Goal: Transaction & Acquisition: Purchase product/service

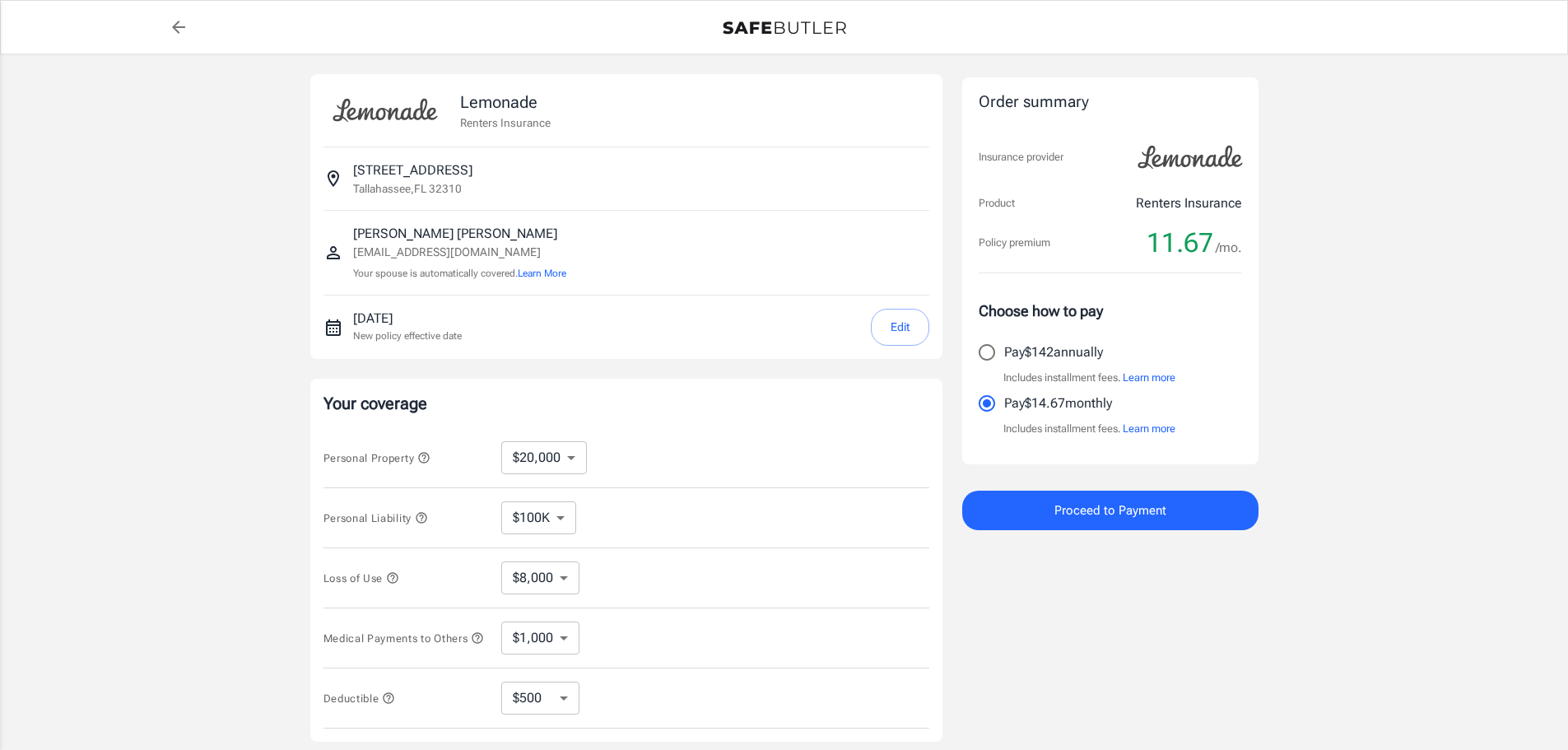
select select "20000"
select select "500"
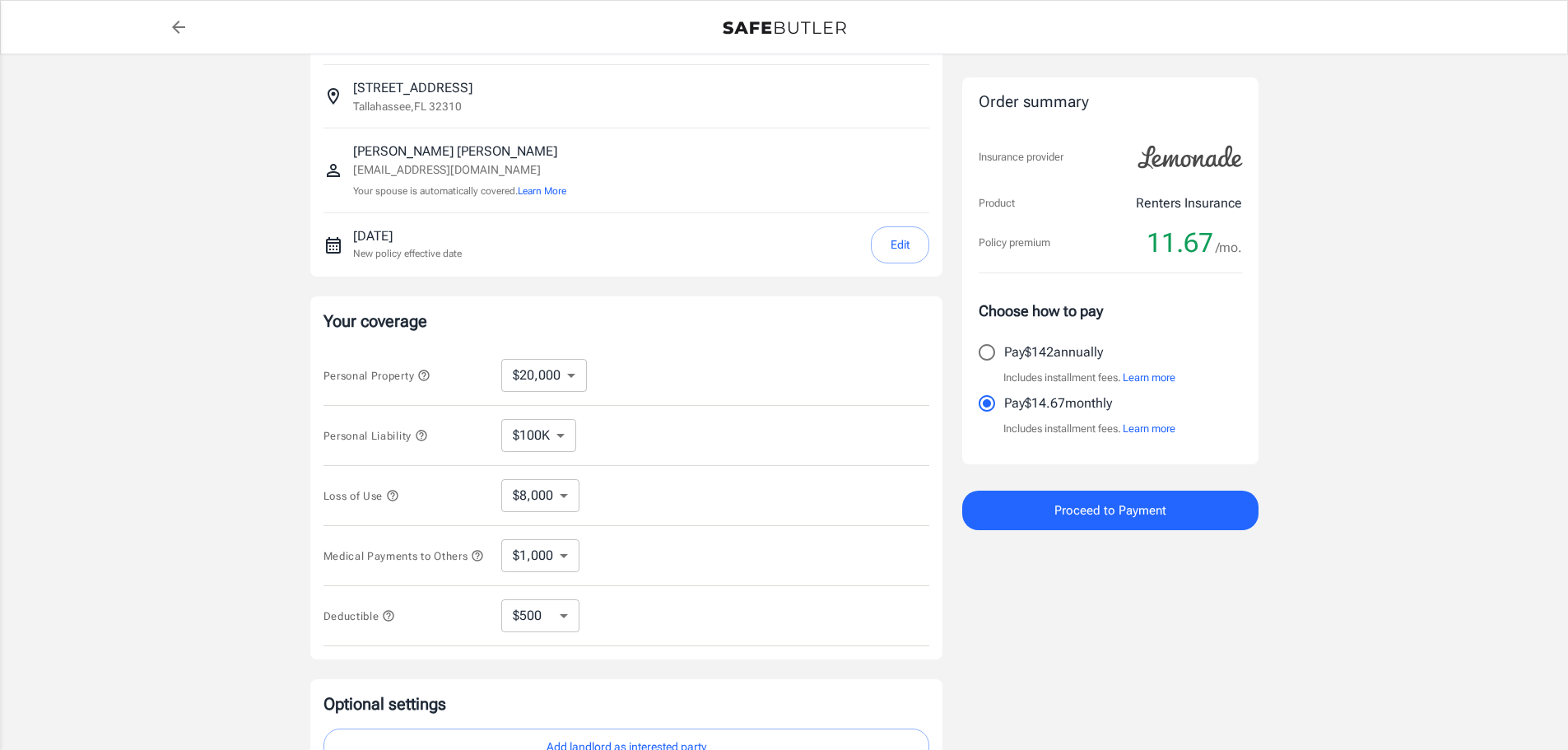
click at [1063, 355] on p "Pay $142 annually" at bounding box center [1053, 352] width 99 height 20
click at [1004, 355] on input "Pay $142 annually" at bounding box center [987, 352] width 34 height 34
radio input "true"
click at [551, 369] on select "$10,000 $20,000 $30,000 $40,000 $50,000 $100K" at bounding box center [543, 375] width 85 height 33
select select "10000"
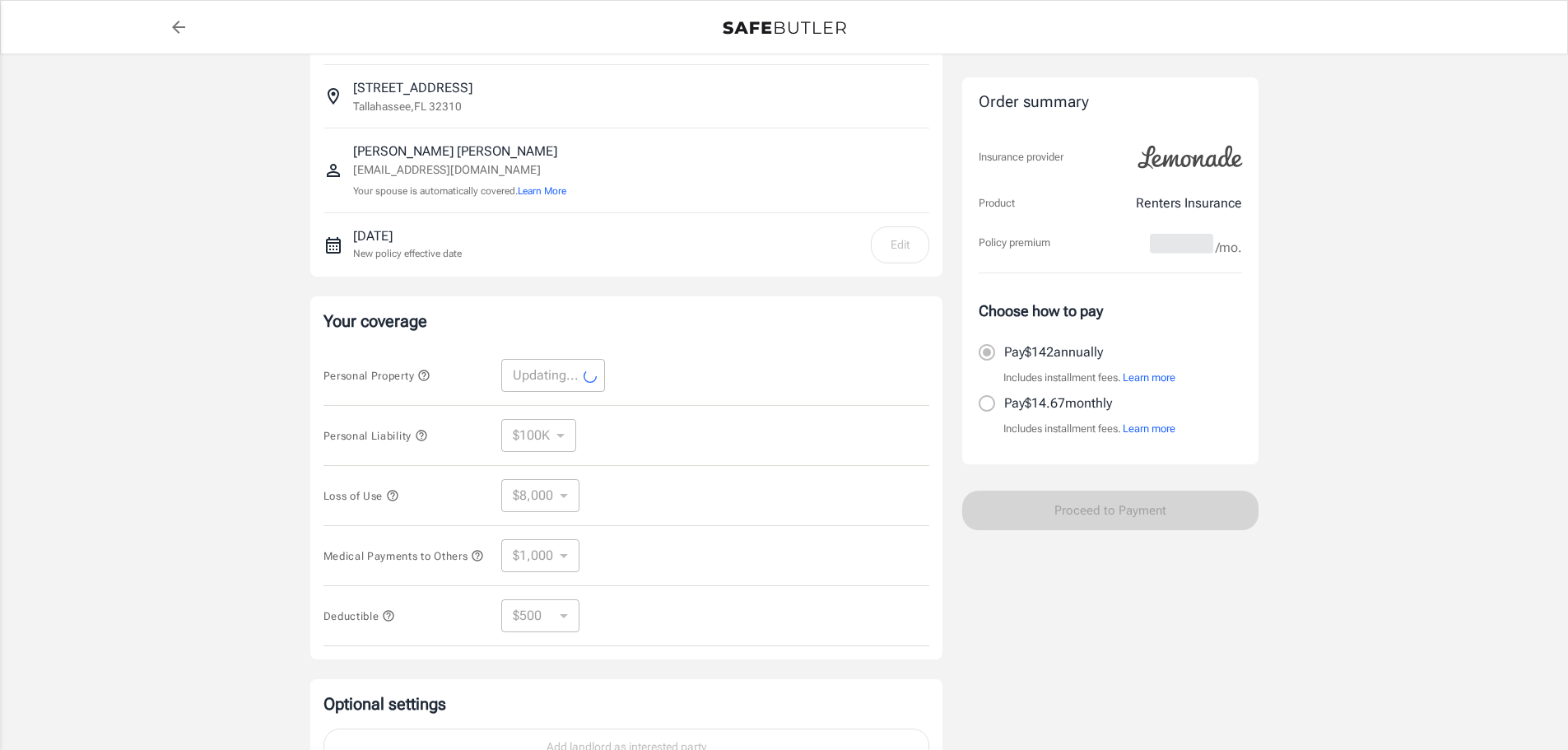
select select "10000"
select select "4000"
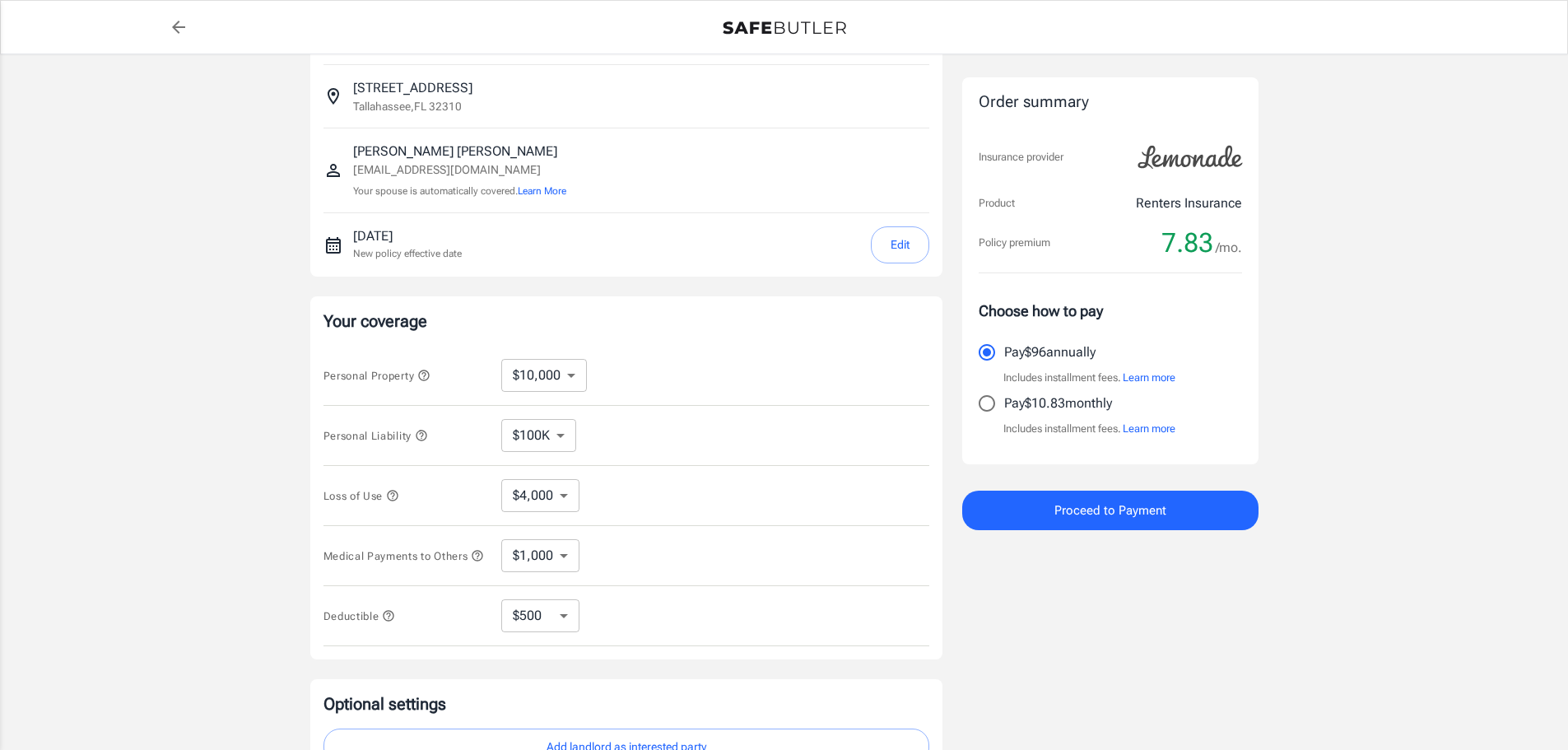
click at [555, 489] on select "$4,000" at bounding box center [540, 495] width 78 height 33
click at [717, 466] on div "Loss of Use $4,000 ​" at bounding box center [626, 496] width 605 height 60
click at [538, 559] on select "$1,000 $2,000 $3,000 $4,000 $5,000" at bounding box center [540, 555] width 78 height 33
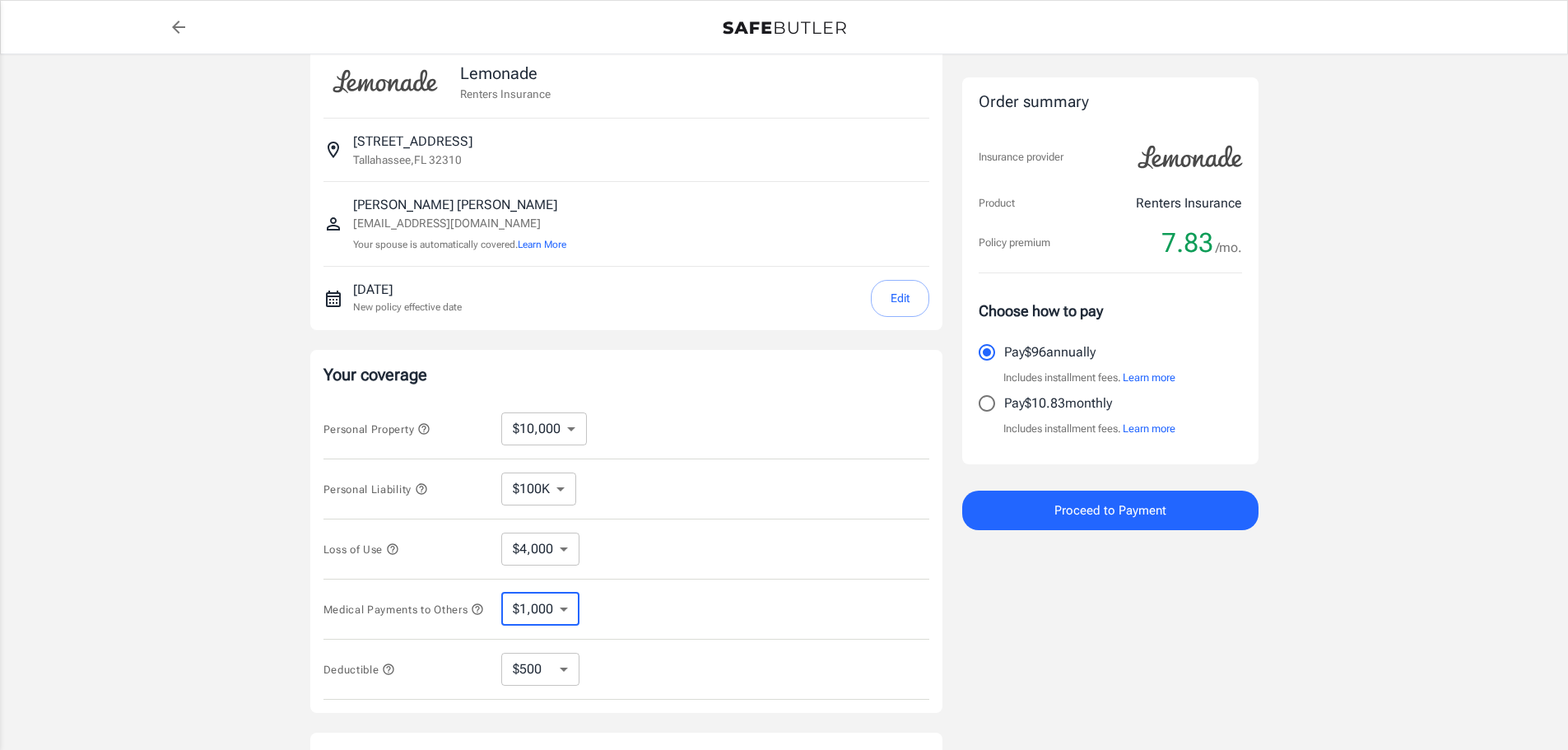
scroll to position [0, 0]
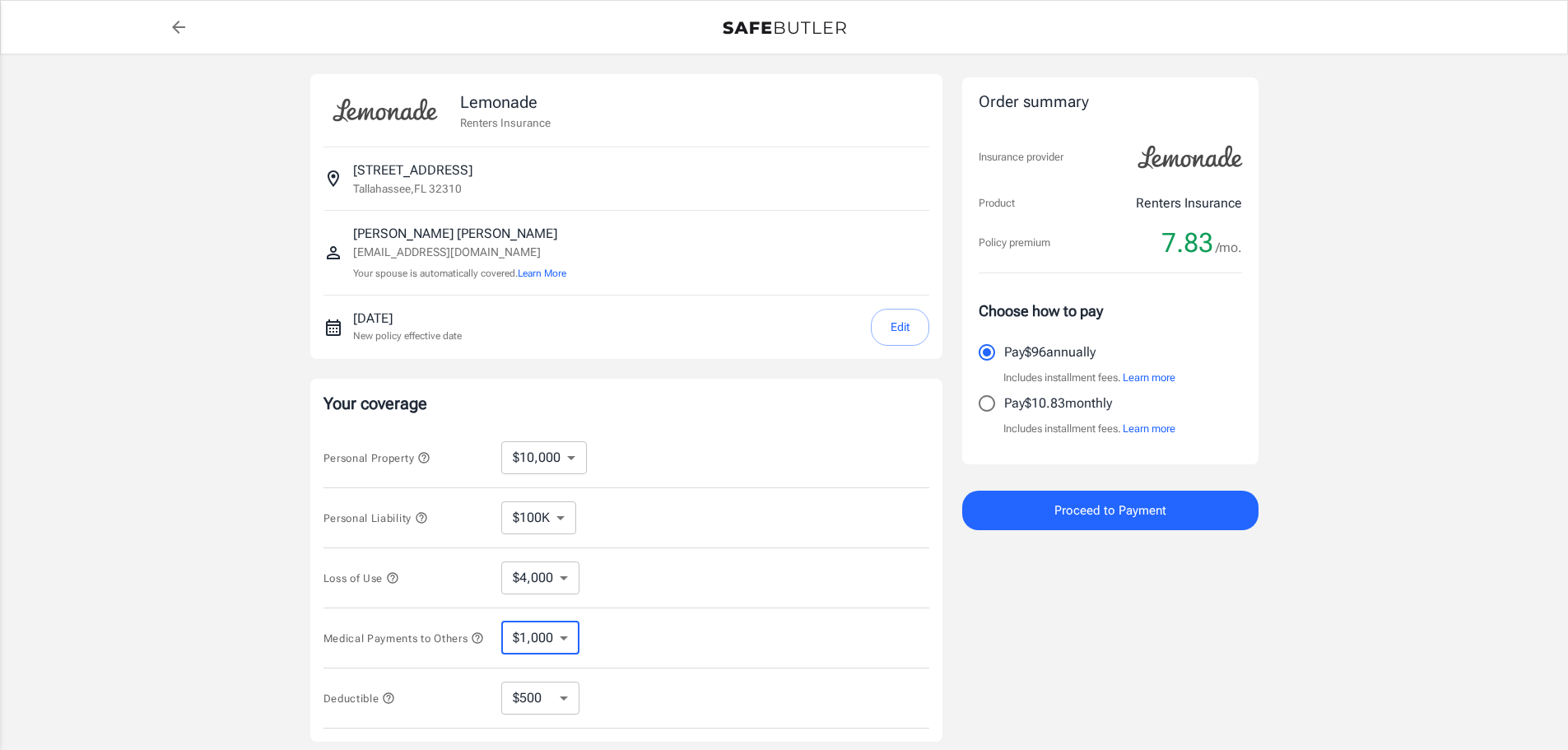
click at [703, 567] on div "Loss of Use $4,000 ​" at bounding box center [626, 578] width 605 height 60
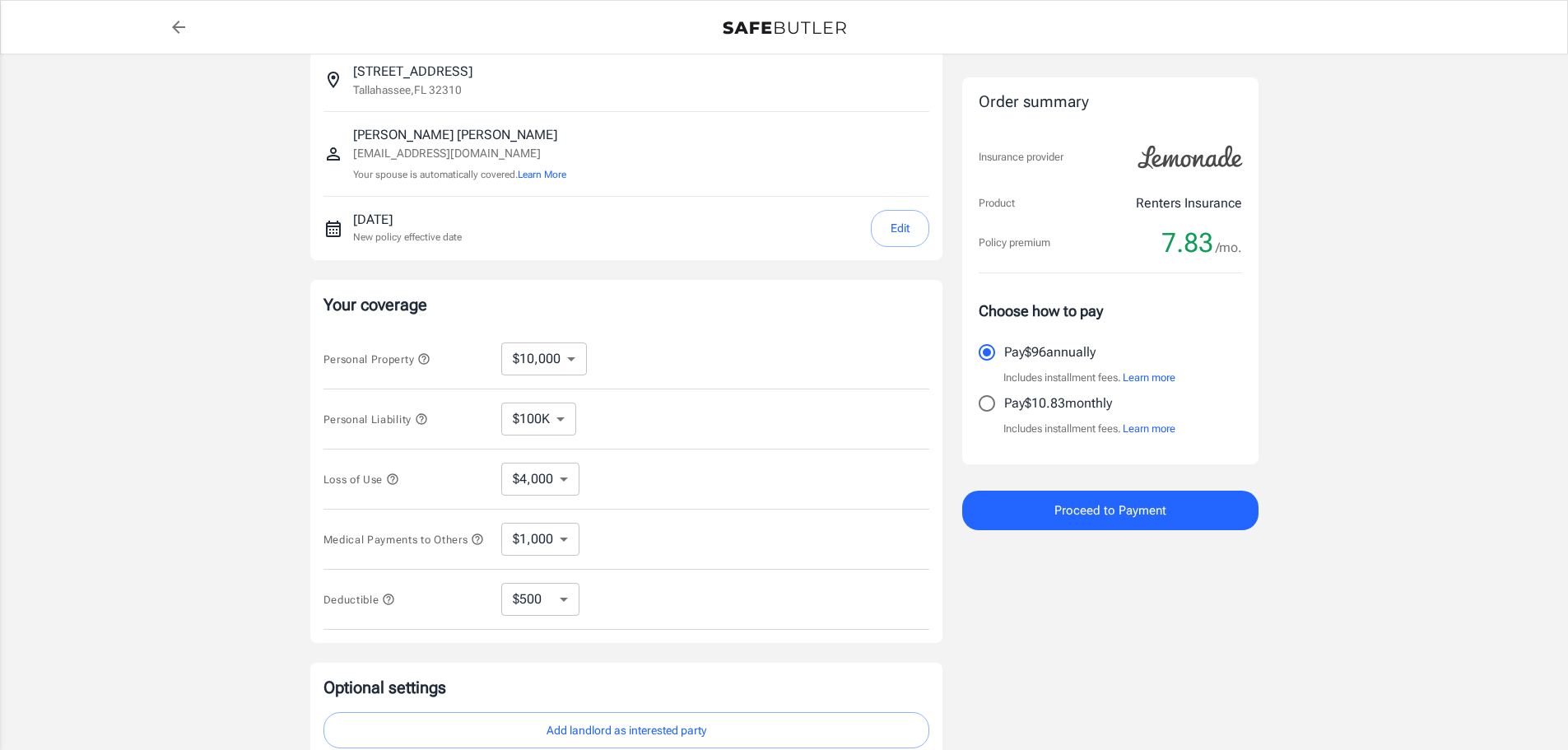
scroll to position [247, 0]
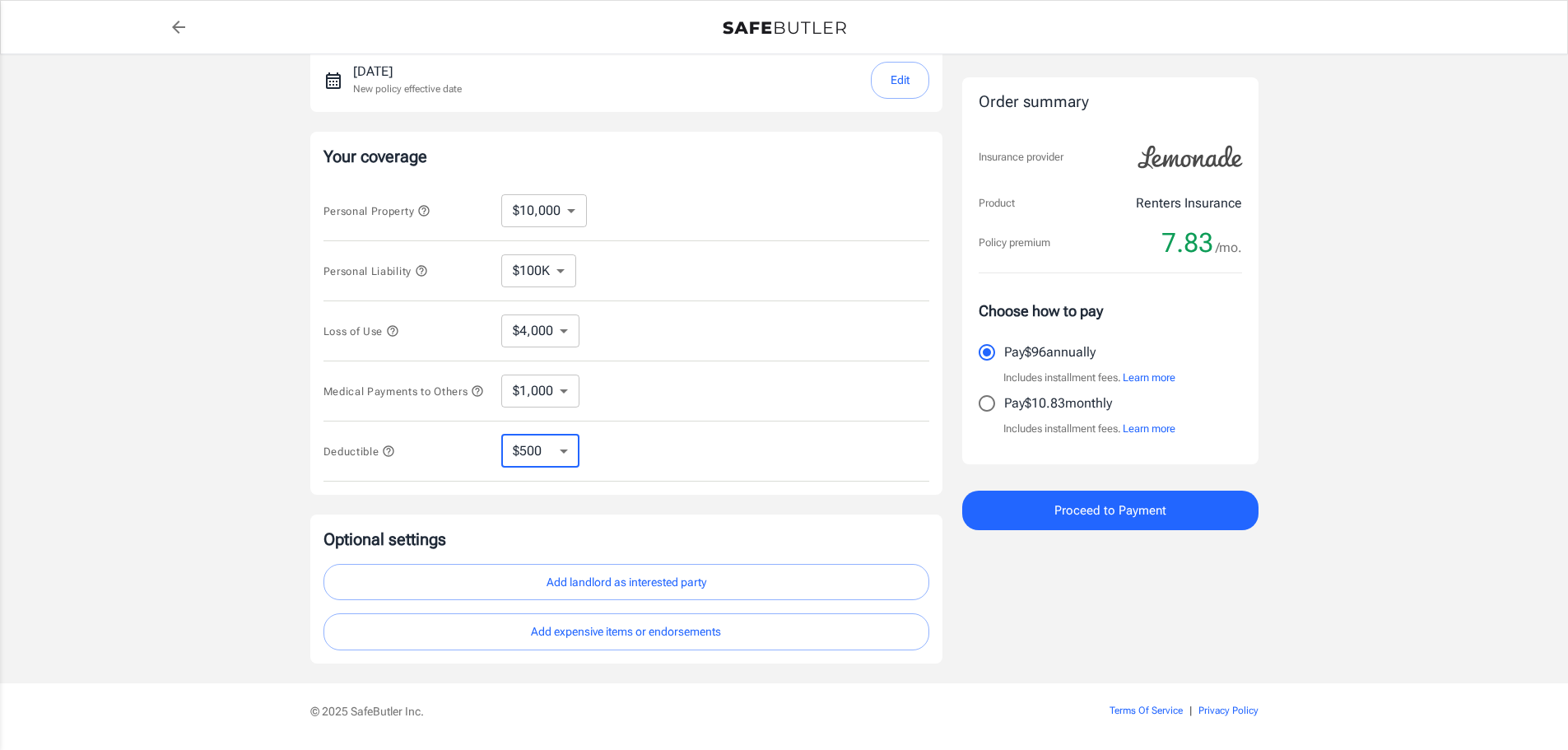
click at [525, 448] on select "$250 $500 $1,000" at bounding box center [540, 451] width 78 height 33
select select "250"
click at [550, 455] on select "$250 $500 $1,000" at bounding box center [540, 451] width 78 height 33
click at [583, 545] on p "Optional settings" at bounding box center [626, 539] width 605 height 23
click at [553, 455] on select "$250 $500 $1,000" at bounding box center [540, 451] width 78 height 33
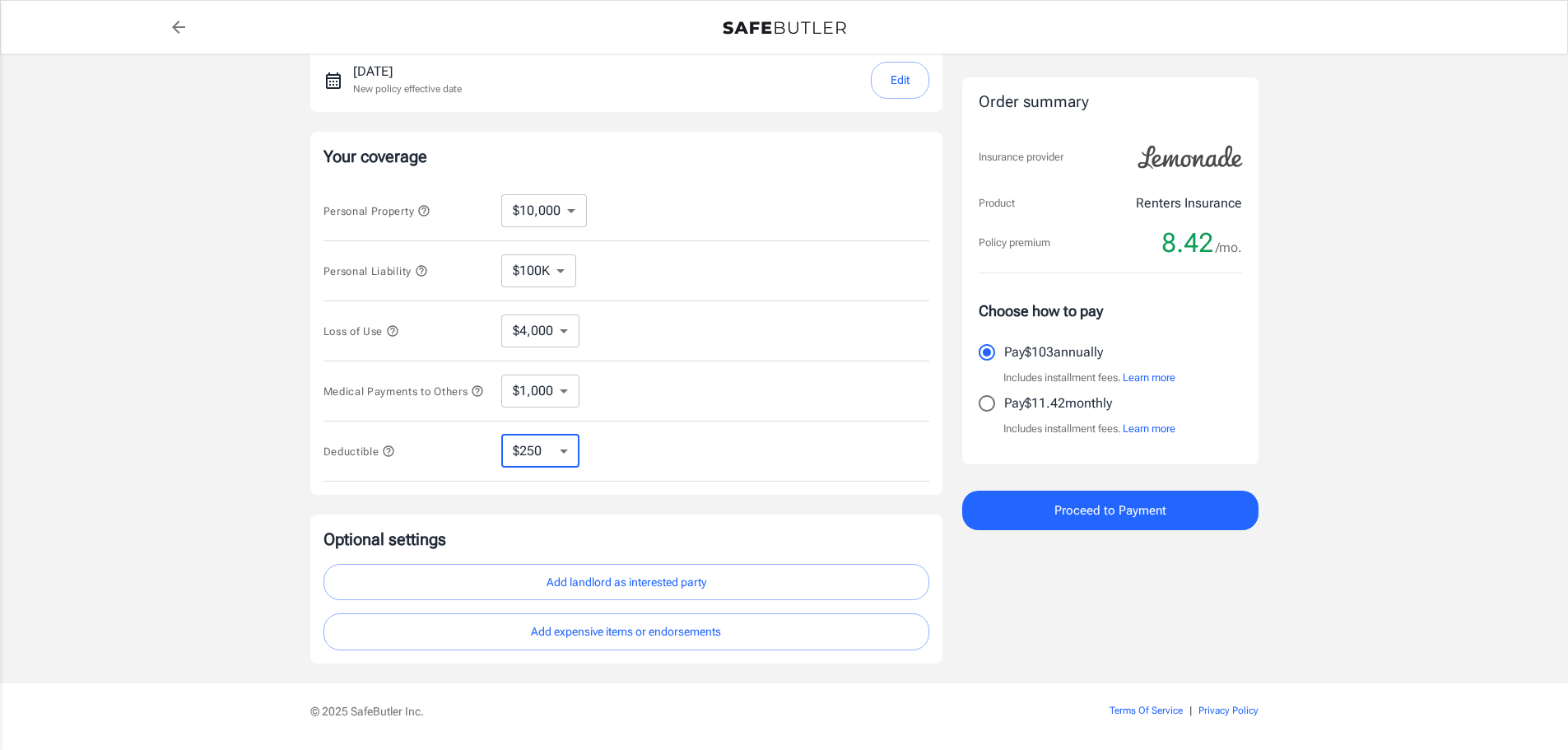
select select "1000"
click at [545, 465] on select "$250 $500 $1,000" at bounding box center [540, 451] width 78 height 33
select select "500"
click at [549, 468] on select "$250 $500 $1,000" at bounding box center [540, 451] width 78 height 33
select select "1000"
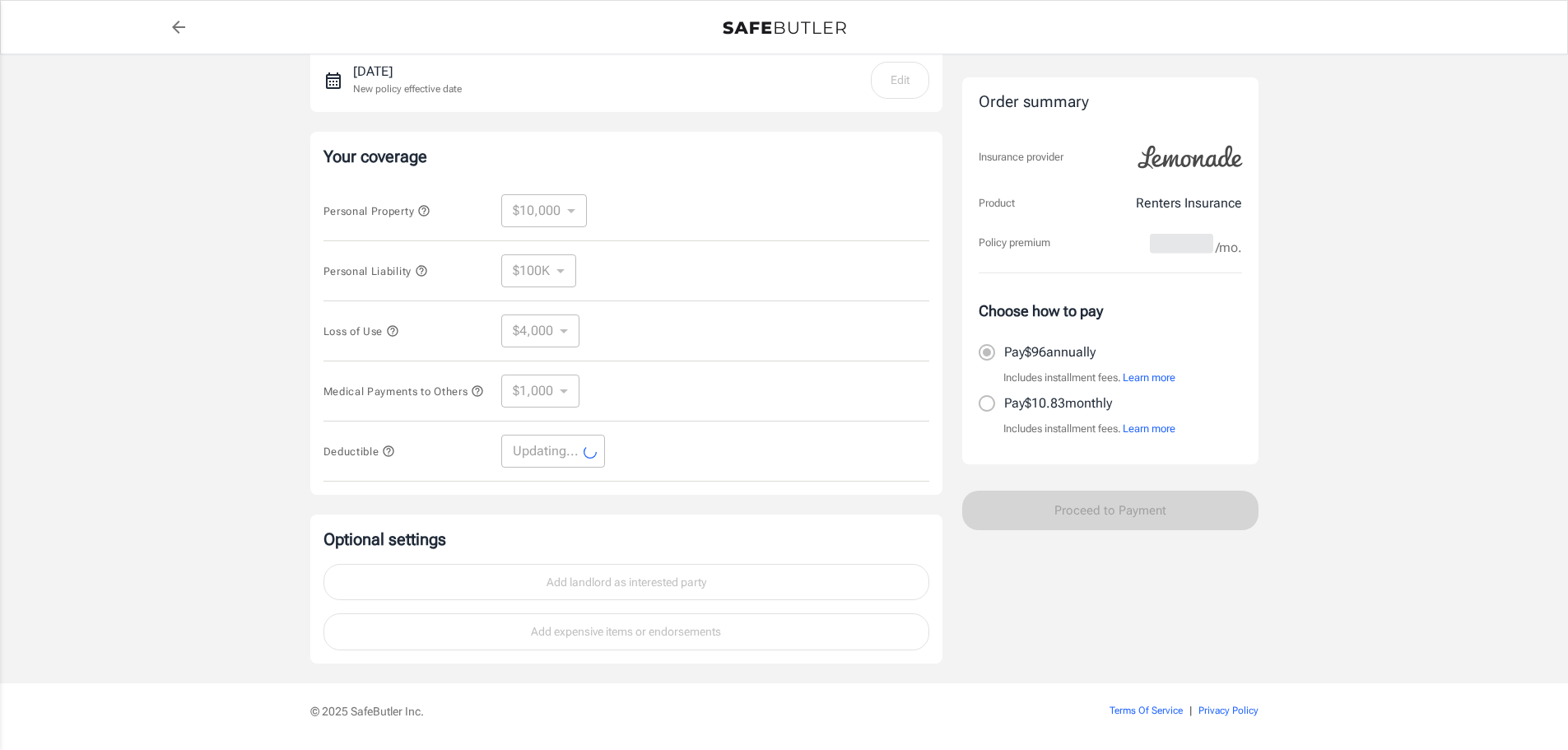
select select "1000"
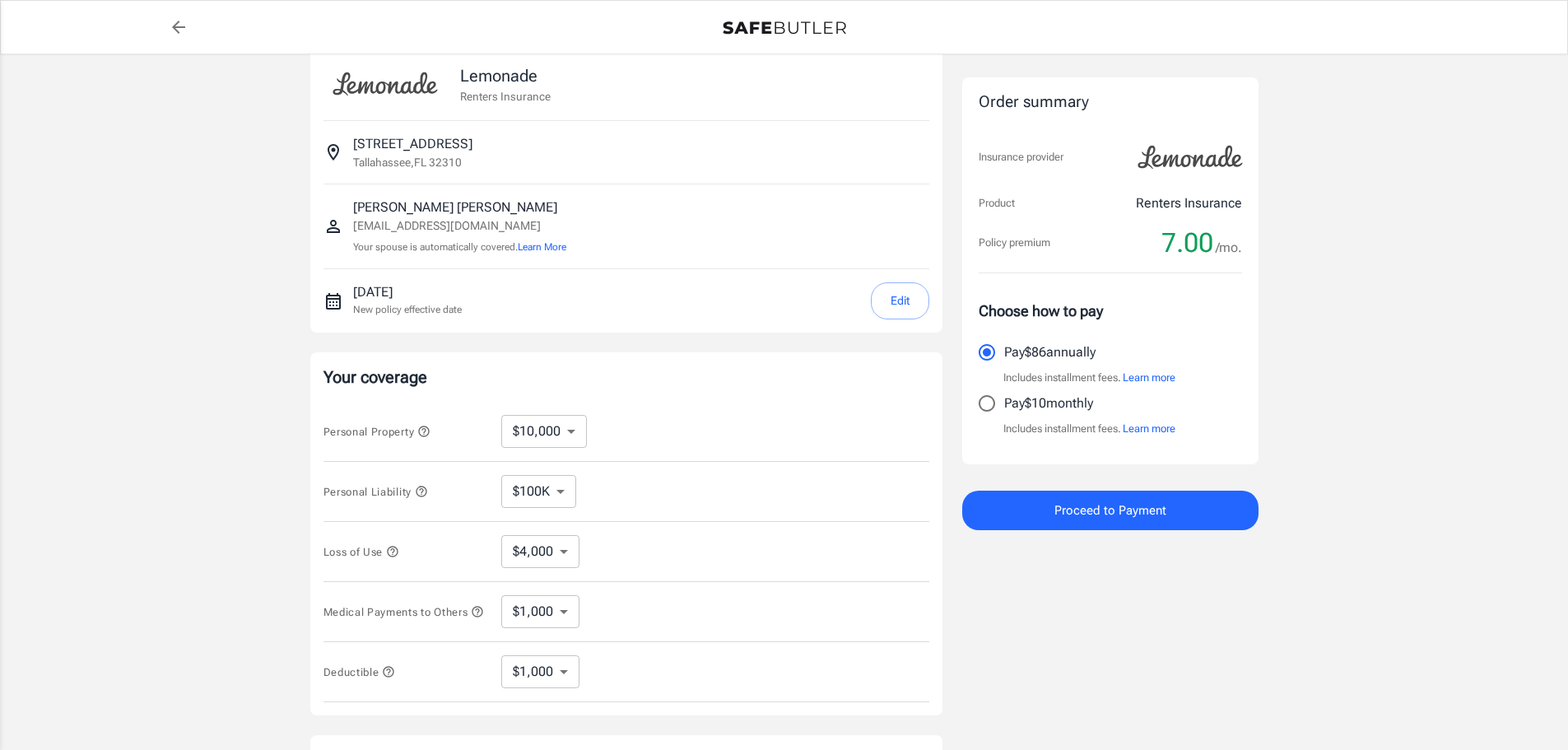
scroll to position [0, 0]
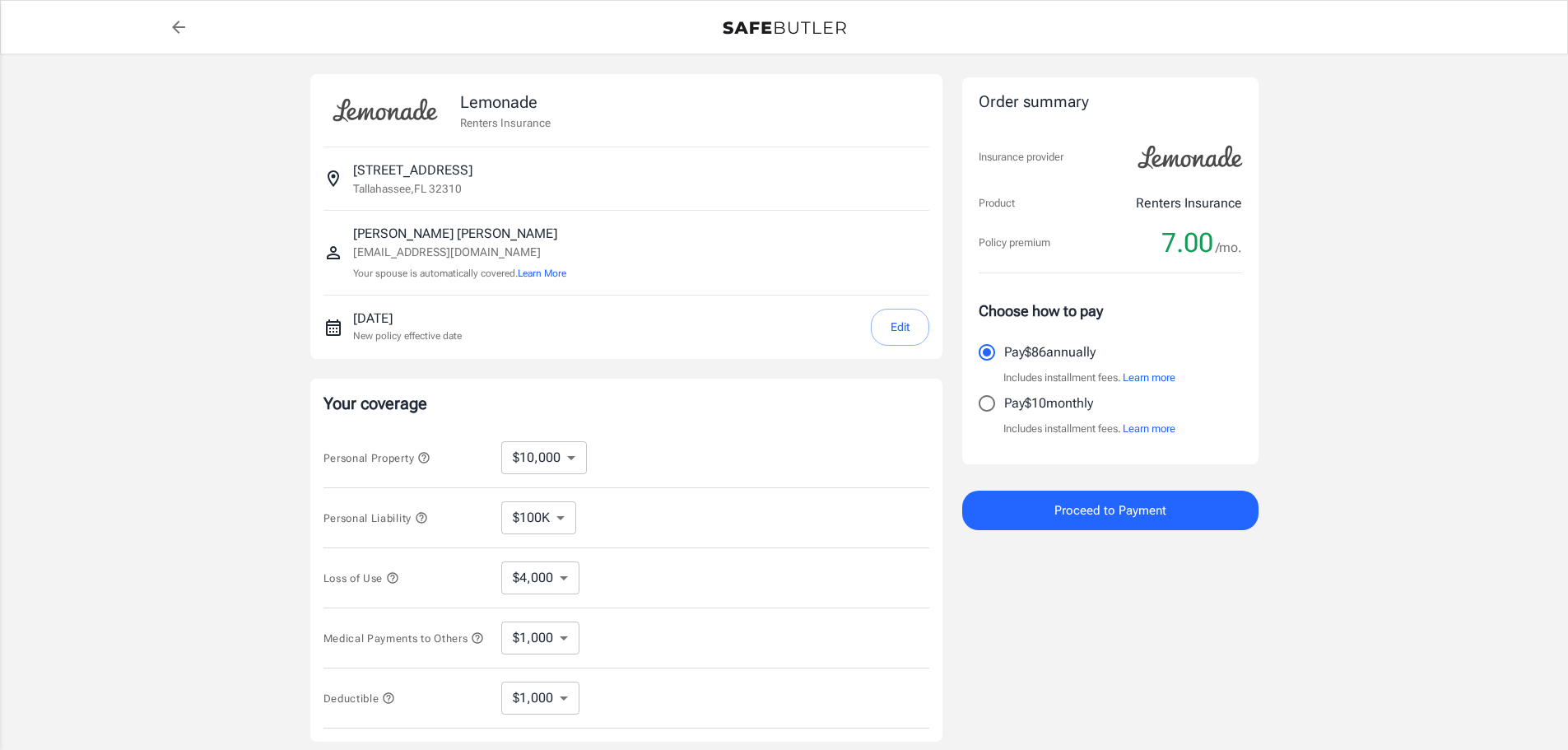
click at [909, 324] on button "Edit" at bounding box center [900, 326] width 59 height 37
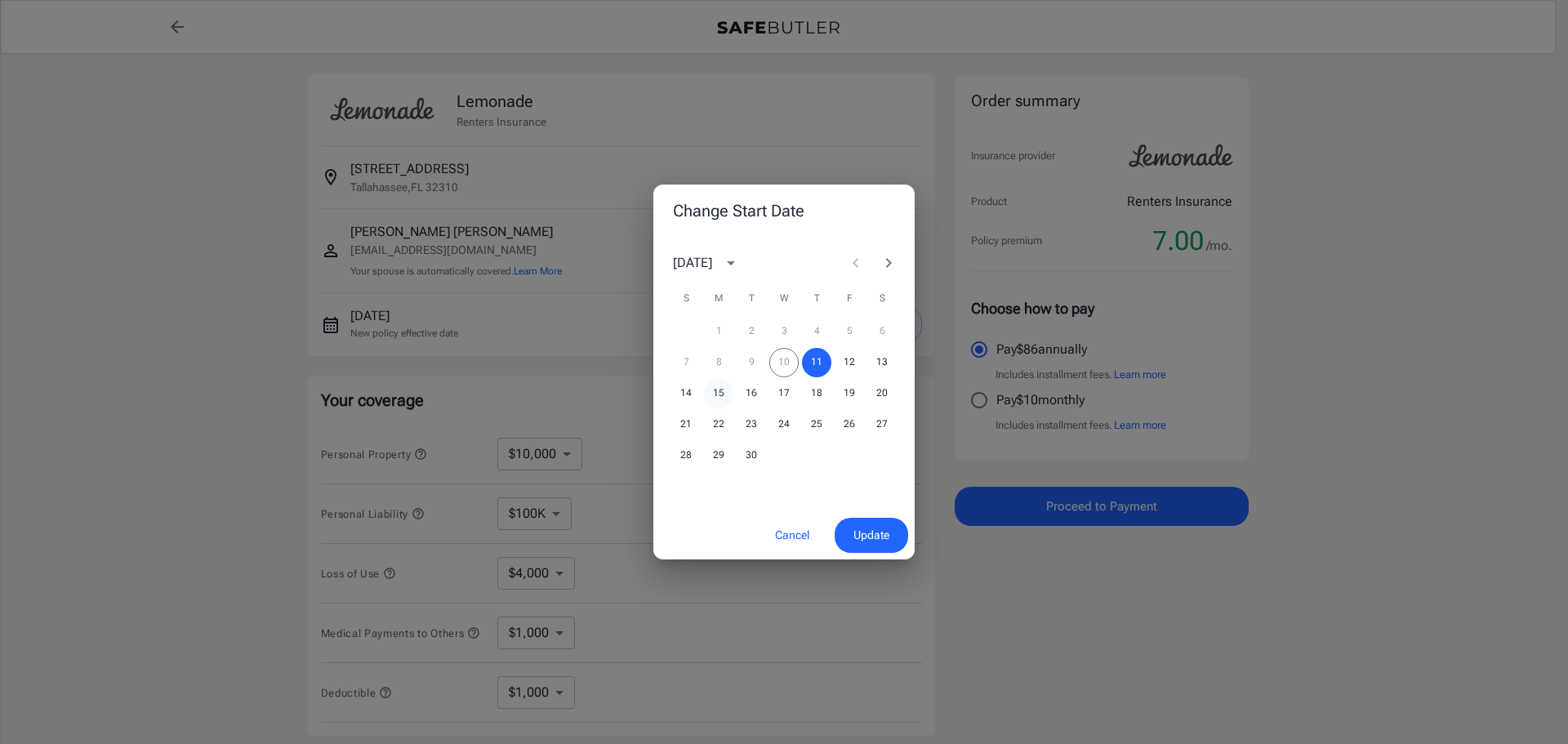
click at [726, 394] on button "15" at bounding box center [719, 393] width 29 height 29
drag, startPoint x: 860, startPoint y: 524, endPoint x: 938, endPoint y: 529, distance: 78.2
click at [861, 524] on button "Update" at bounding box center [872, 535] width 73 height 35
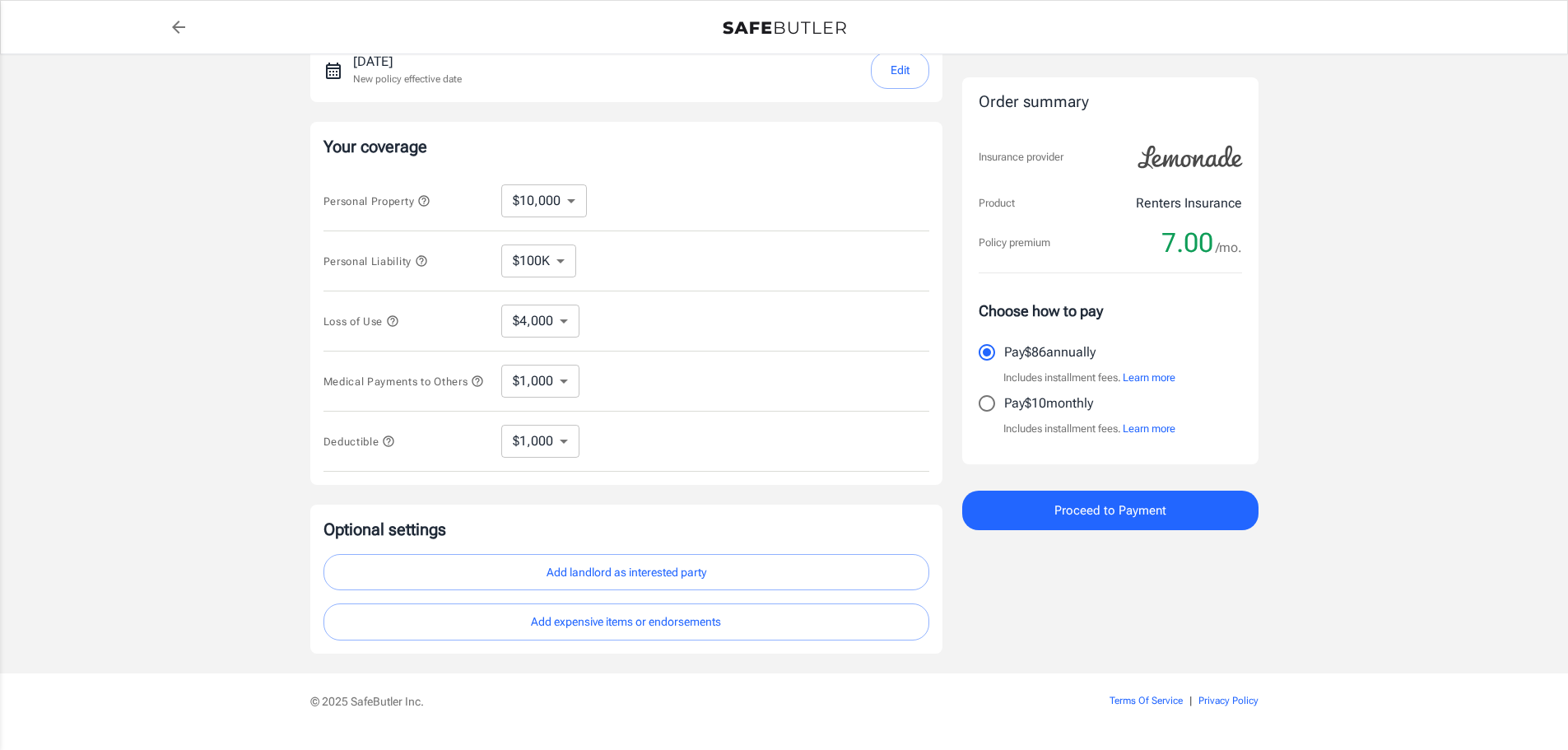
scroll to position [220, 0]
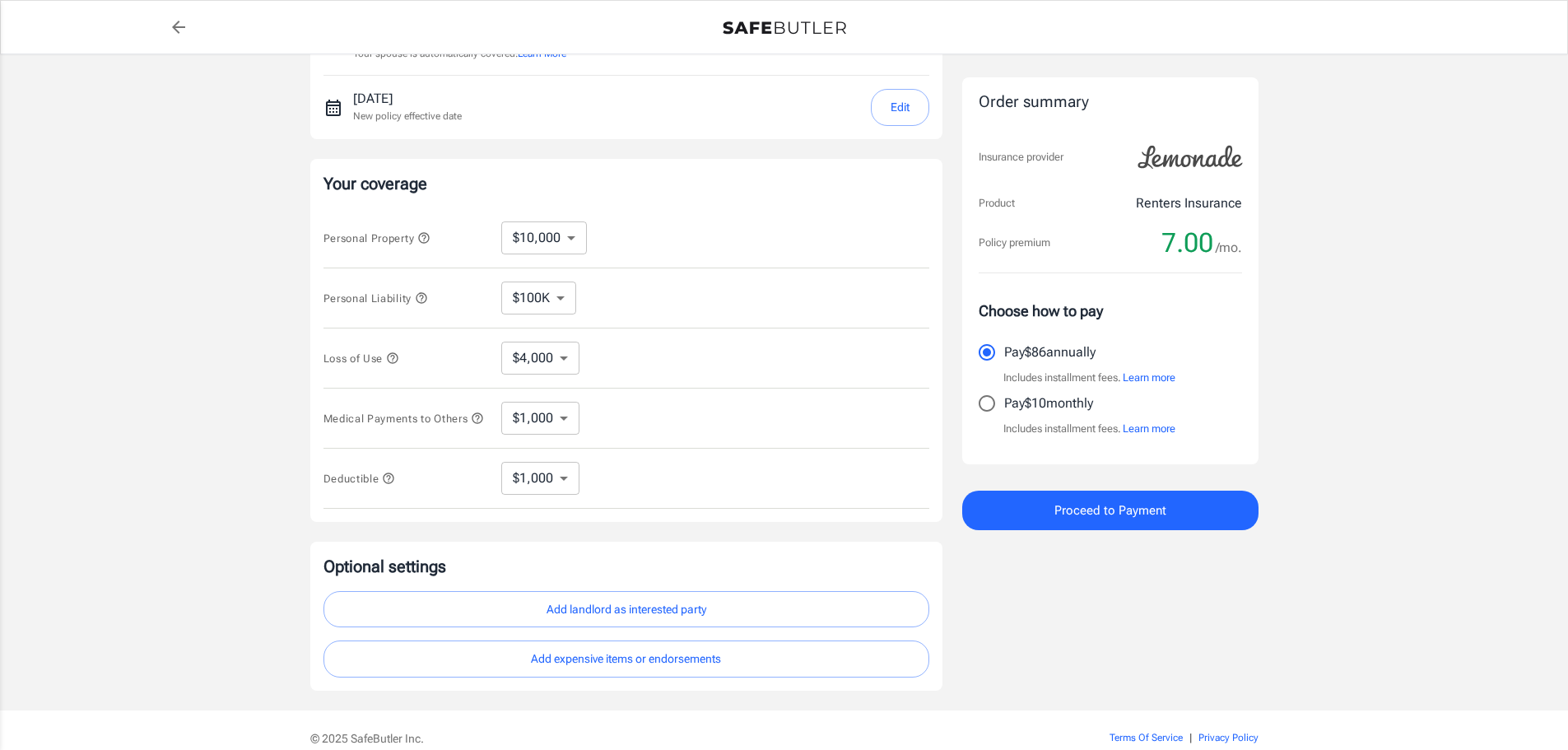
click at [1225, 499] on button "Proceed to Payment" at bounding box center [1110, 511] width 296 height 40
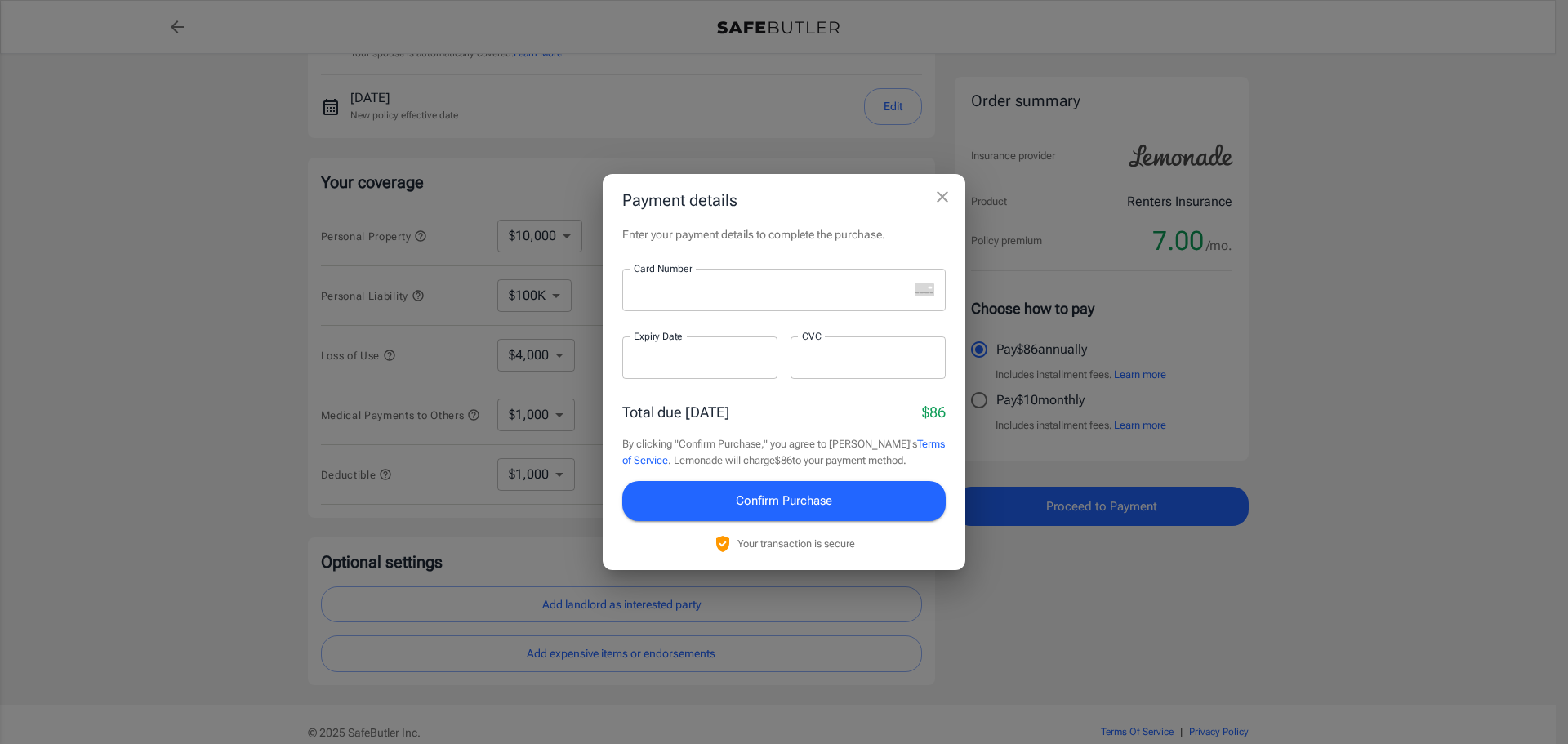
click at [948, 192] on icon "close" at bounding box center [942, 196] width 20 height 20
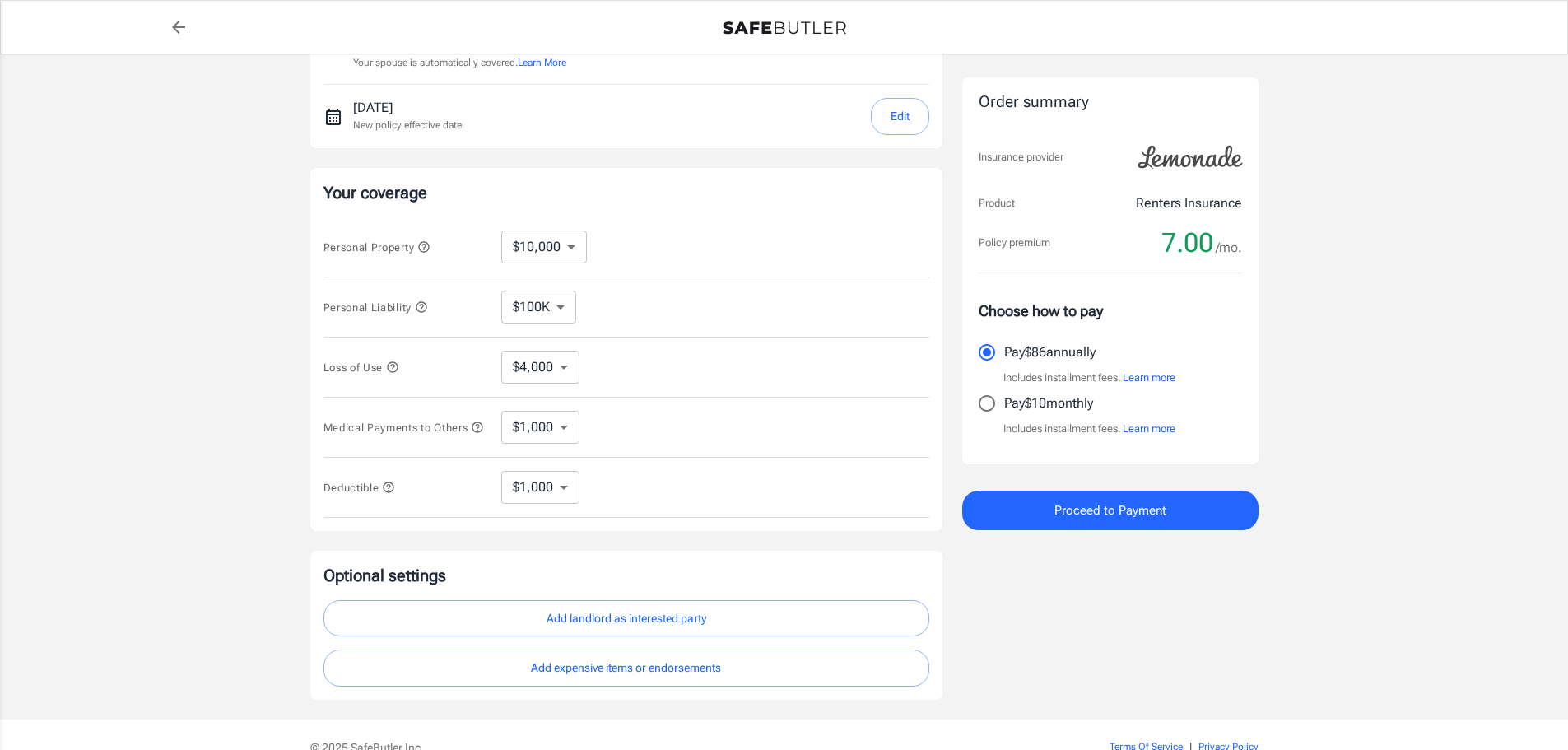
scroll to position [247, 0]
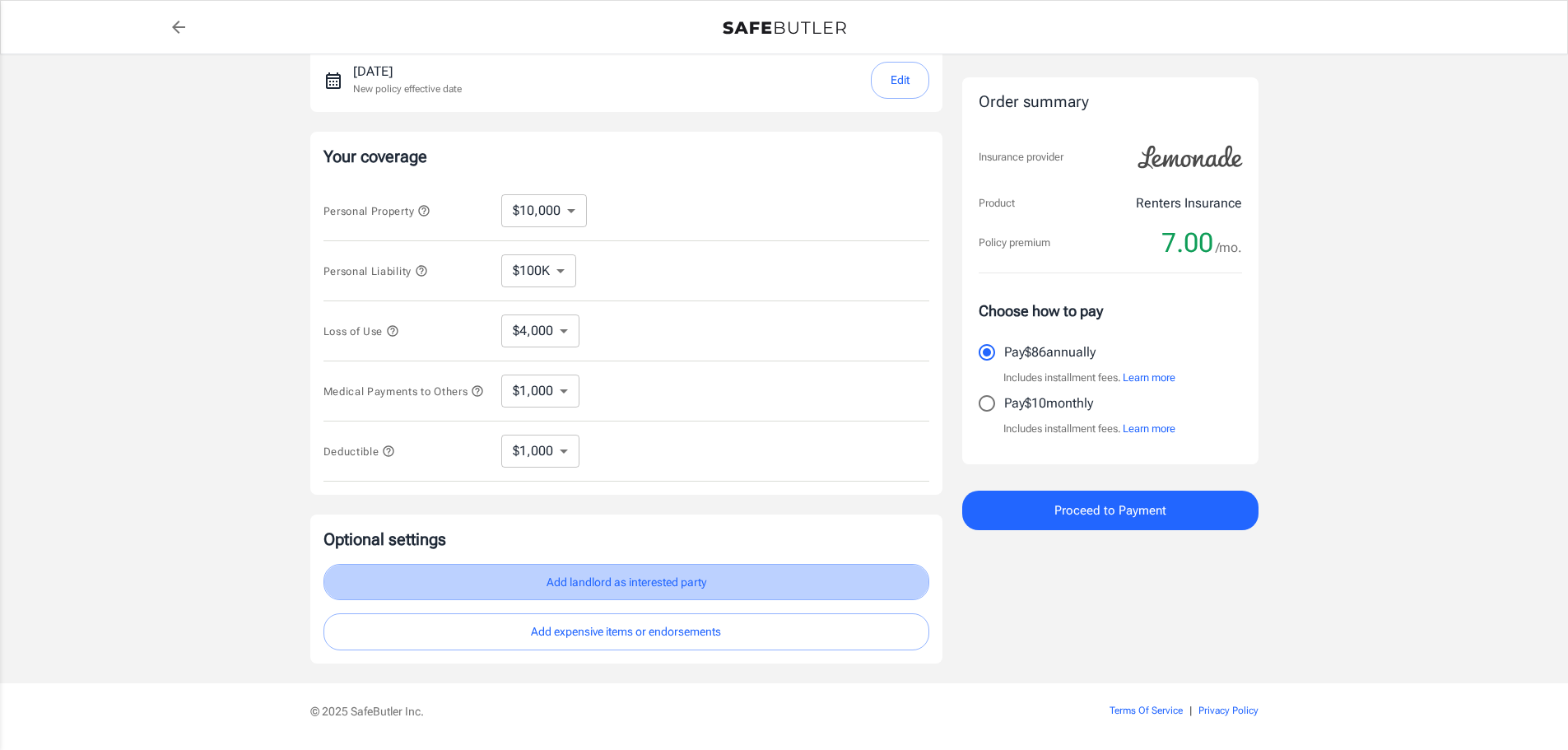
click at [548, 593] on button "Add landlord as interested party" at bounding box center [626, 582] width 605 height 37
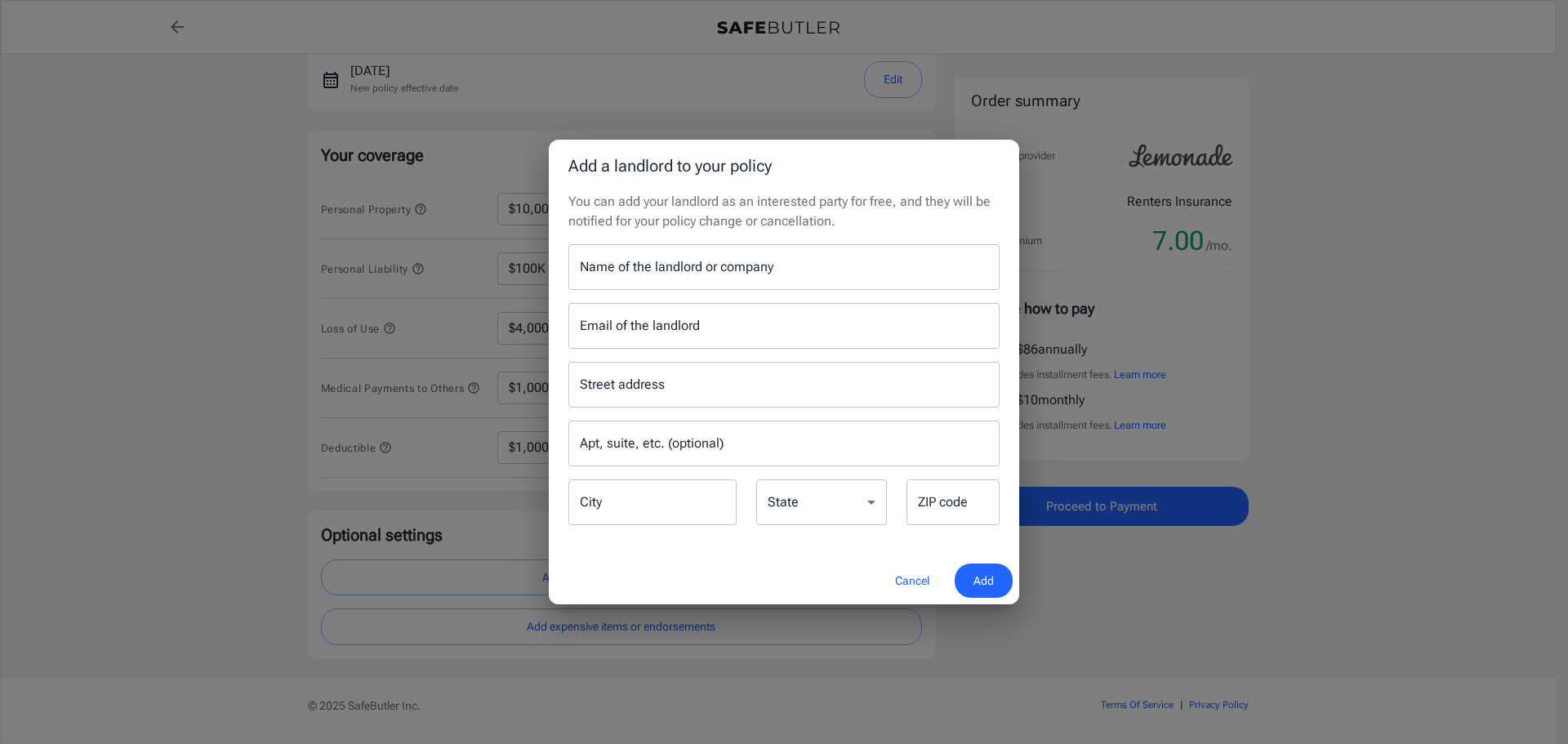
click at [926, 587] on button "Cancel" at bounding box center [912, 580] width 72 height 35
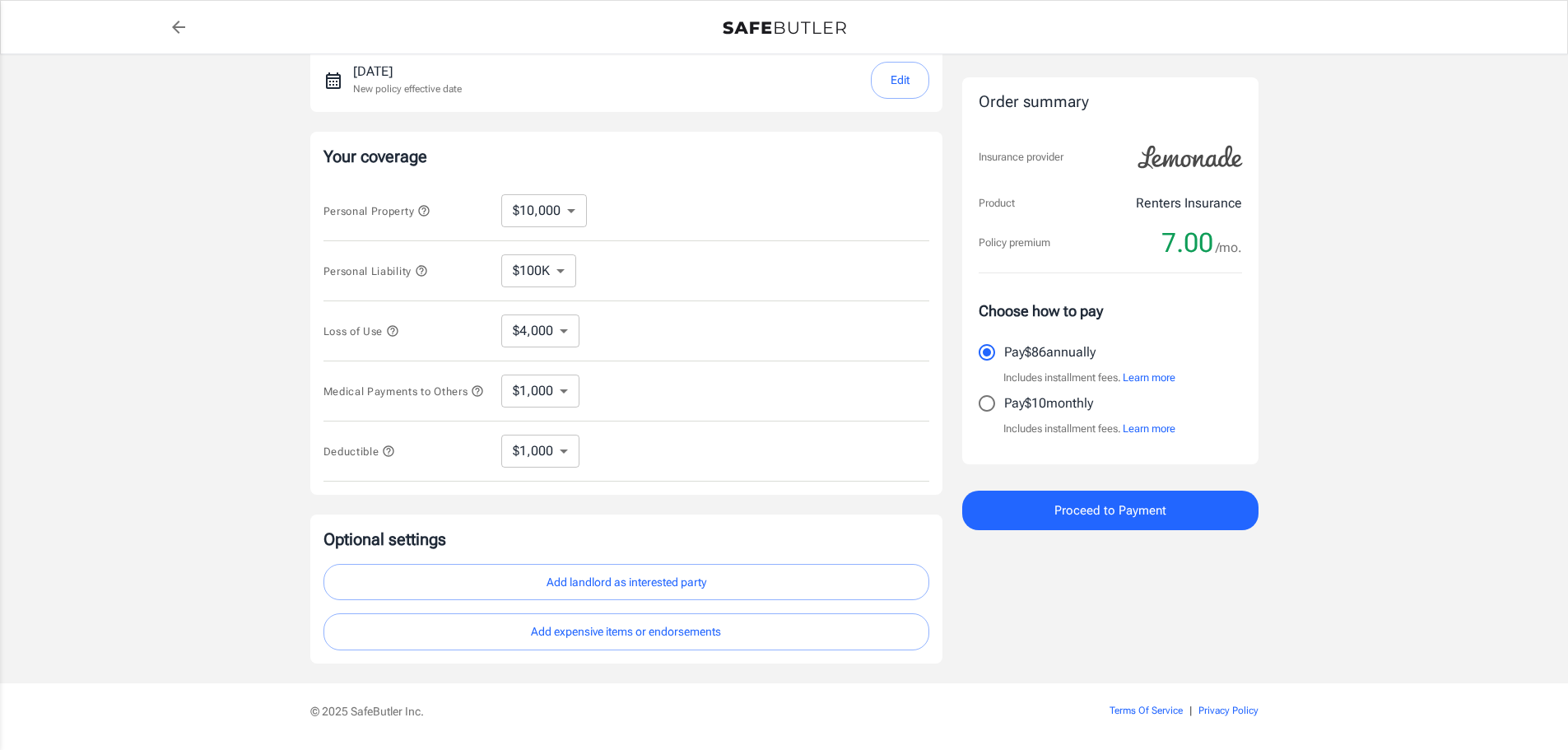
scroll to position [302, 0]
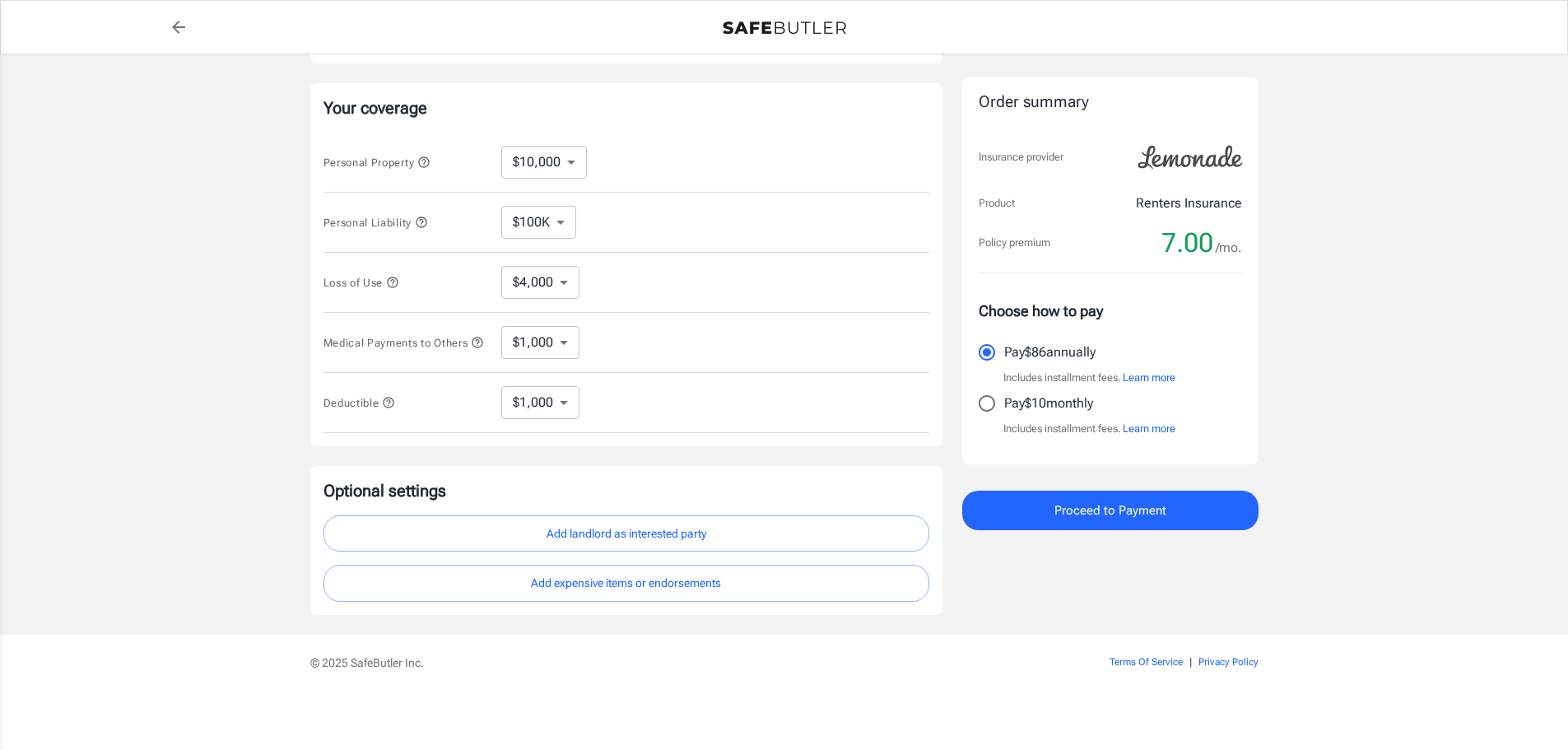
click at [552, 208] on select "$100K $200K $300K $400K $500K" at bounding box center [538, 222] width 75 height 33
click at [501, 206] on select "$100K $200K $300K $400K $500K" at bounding box center [538, 222] width 75 height 33
click at [394, 276] on icon "button" at bounding box center [392, 282] width 10 height 10
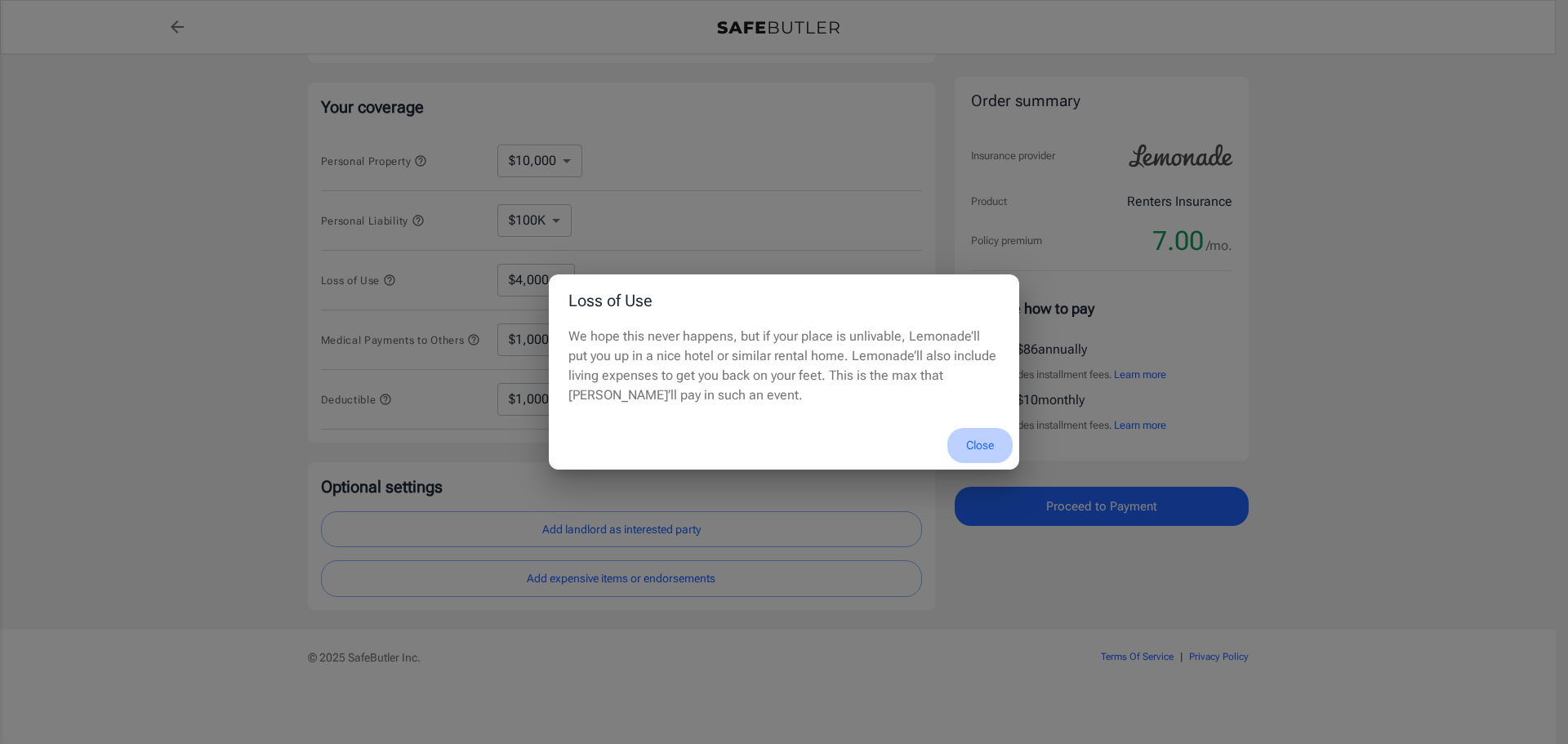
click at [971, 436] on button "Close" at bounding box center [980, 445] width 65 height 35
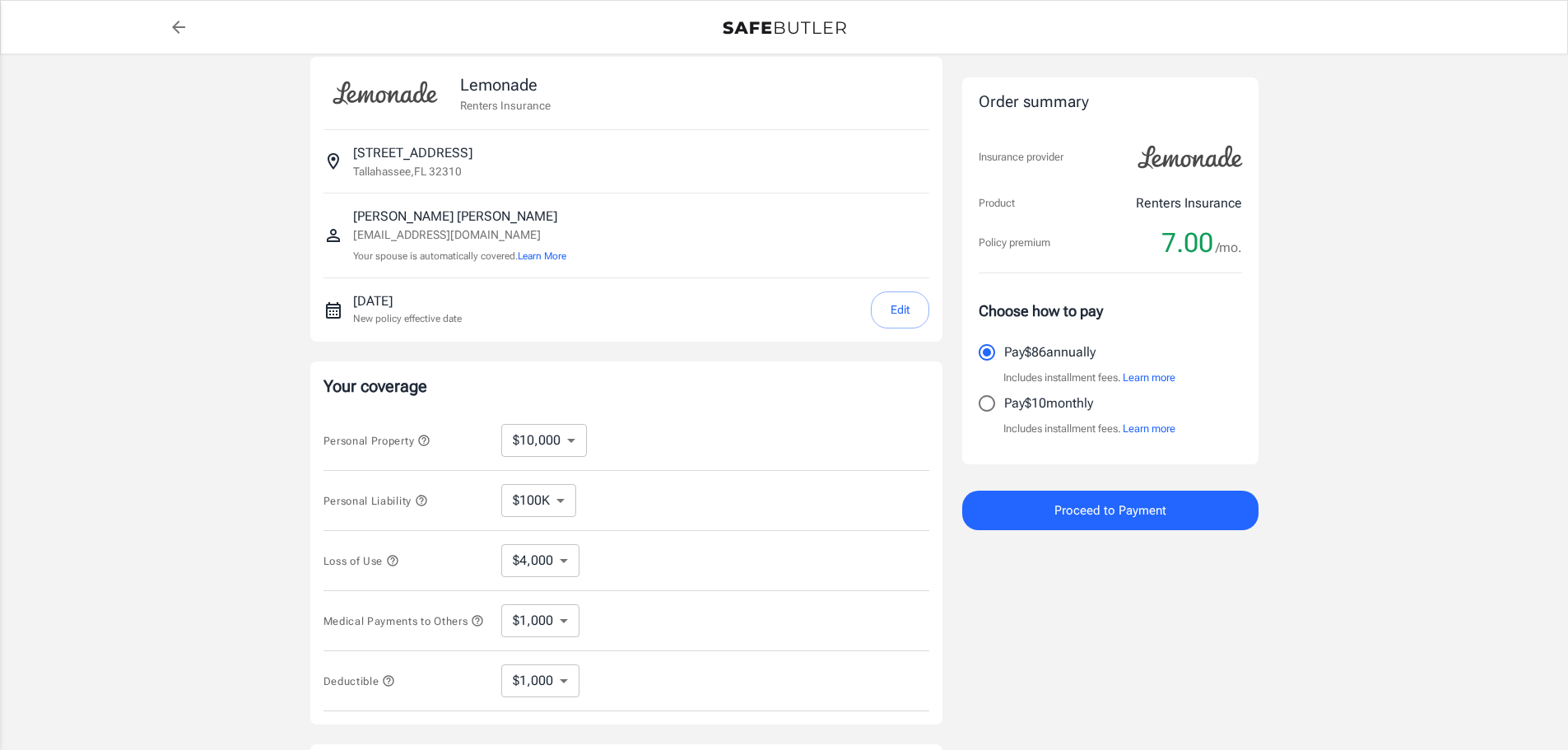
scroll to position [0, 0]
